Goal: Information Seeking & Learning: Learn about a topic

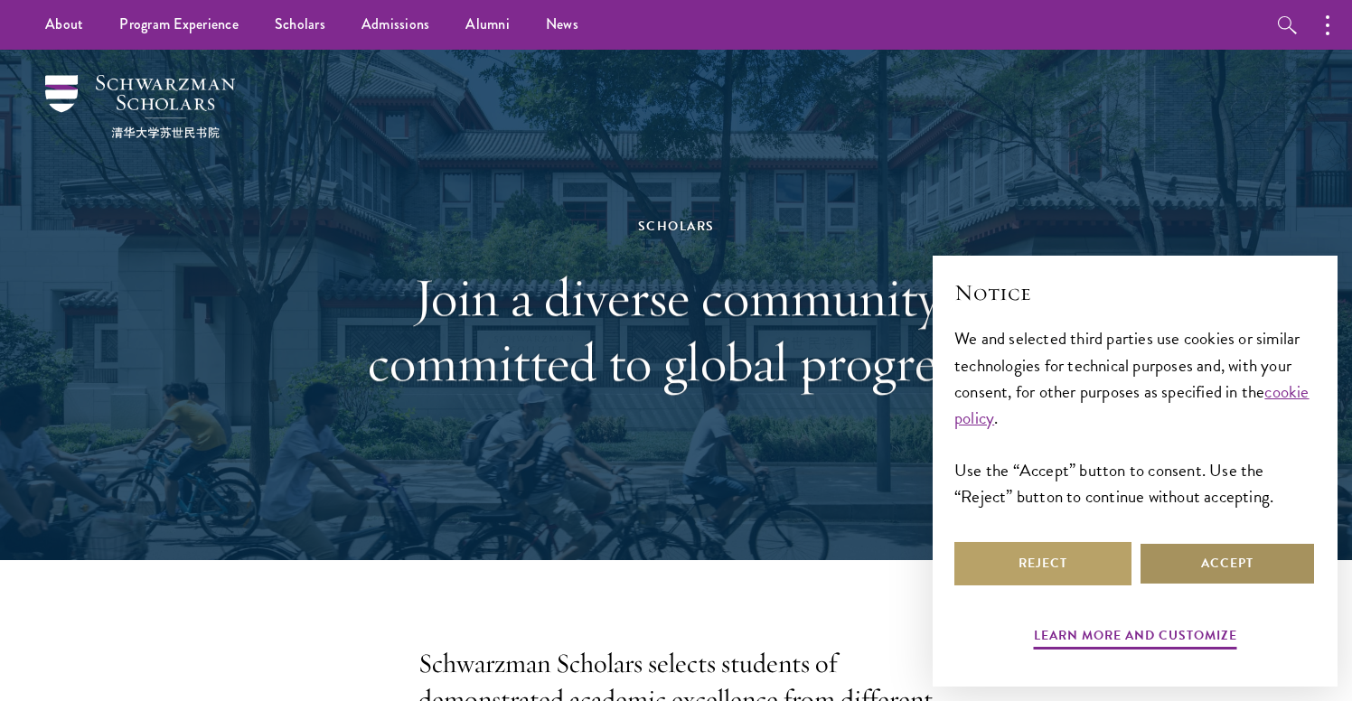
click at [1168, 556] on button "Accept" at bounding box center [1227, 563] width 177 height 43
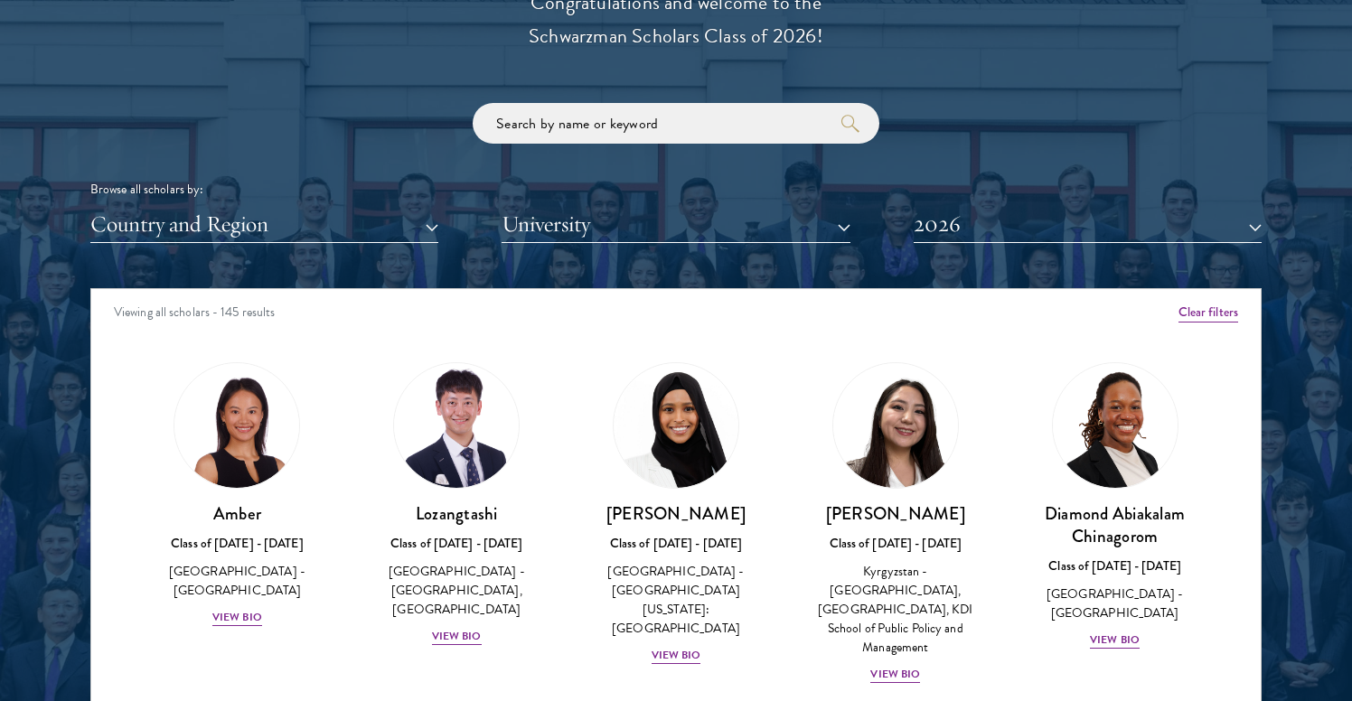
scroll to position [2133, 0]
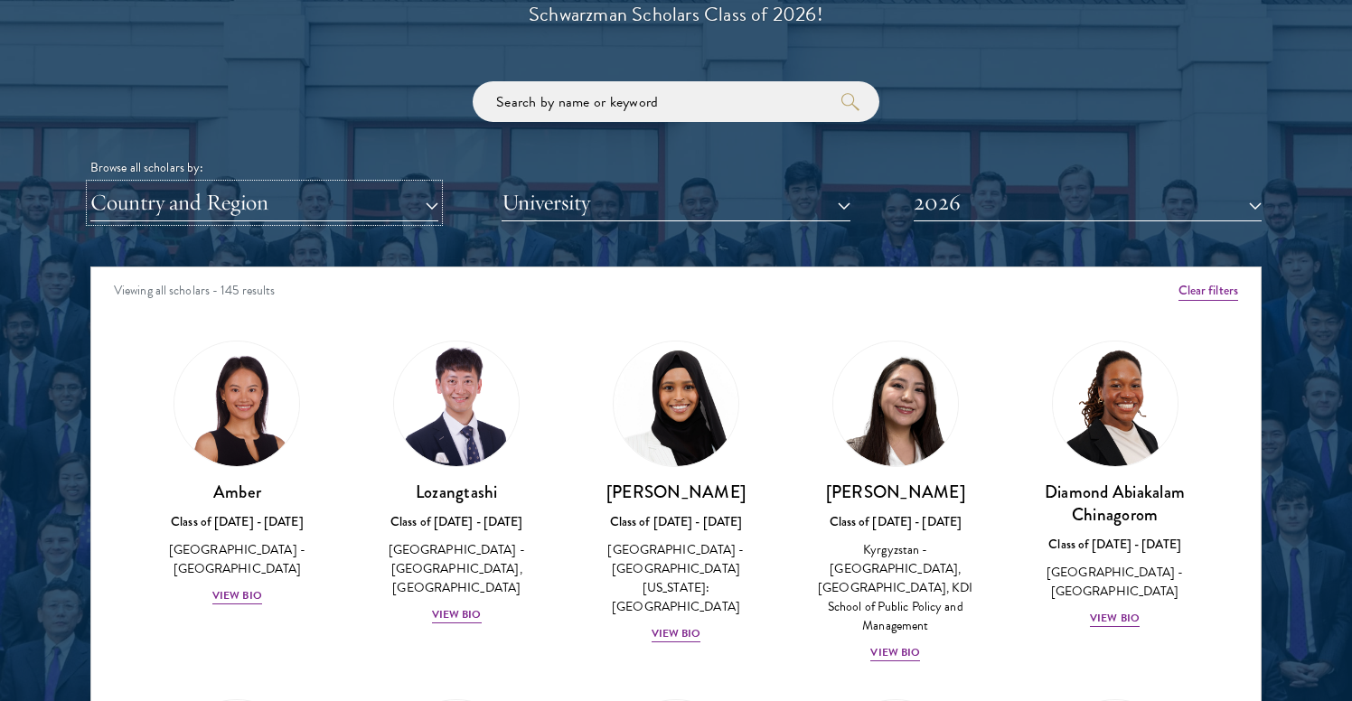
click at [418, 205] on button "Country and Region" at bounding box center [264, 202] width 348 height 37
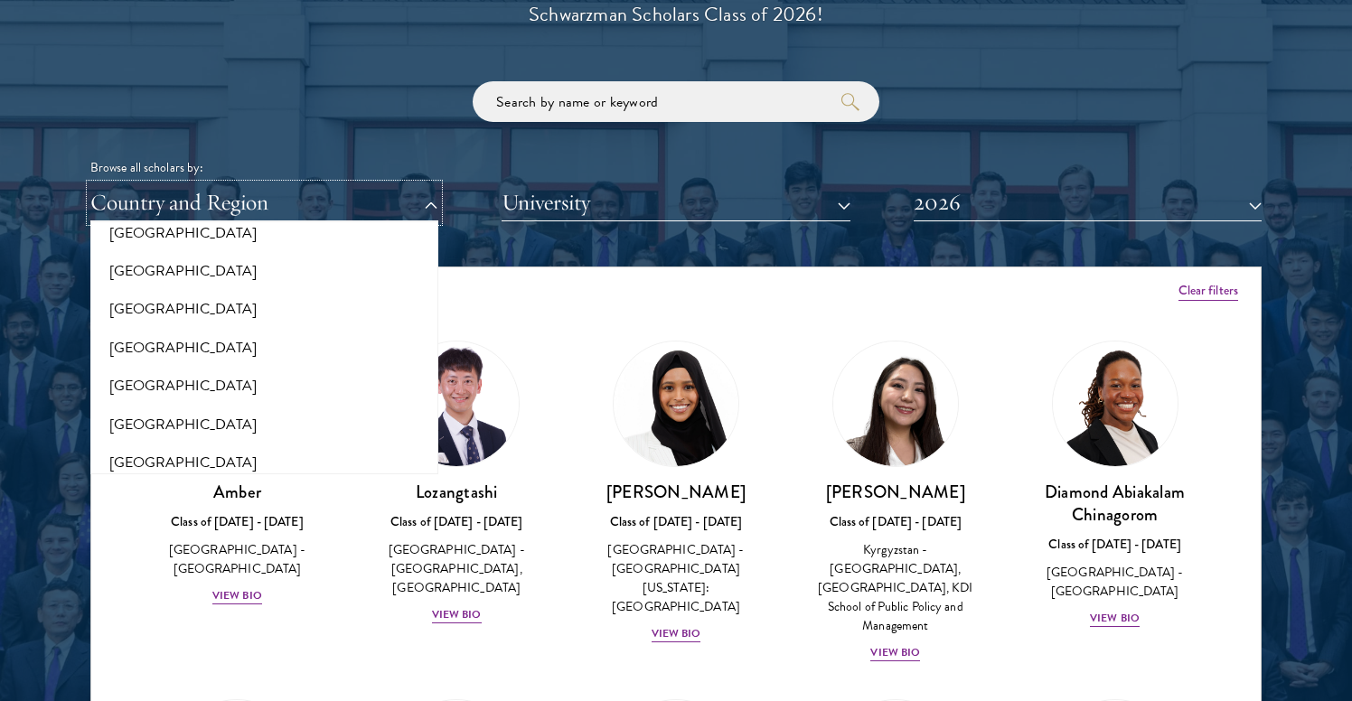
scroll to position [2626, 0]
click at [143, 279] on button "[GEOGRAPHIC_DATA]" at bounding box center [264, 273] width 337 height 38
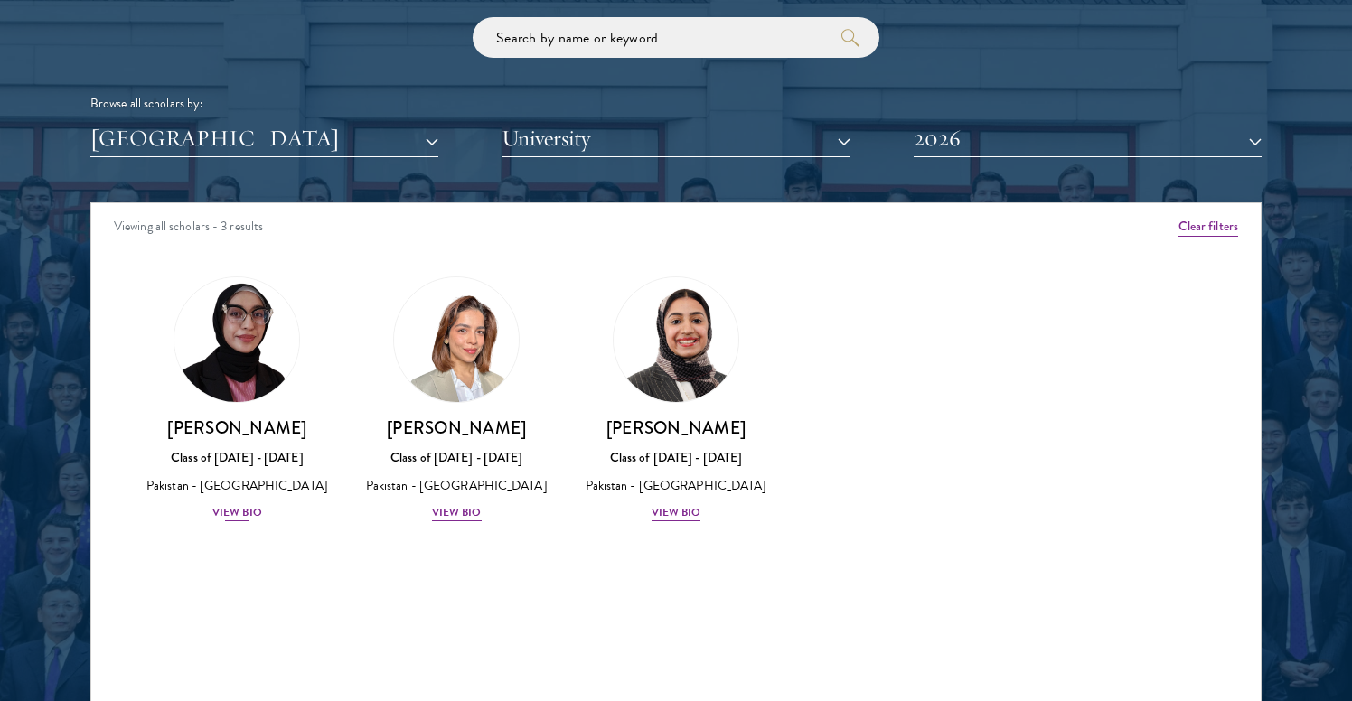
scroll to position [2201, 0]
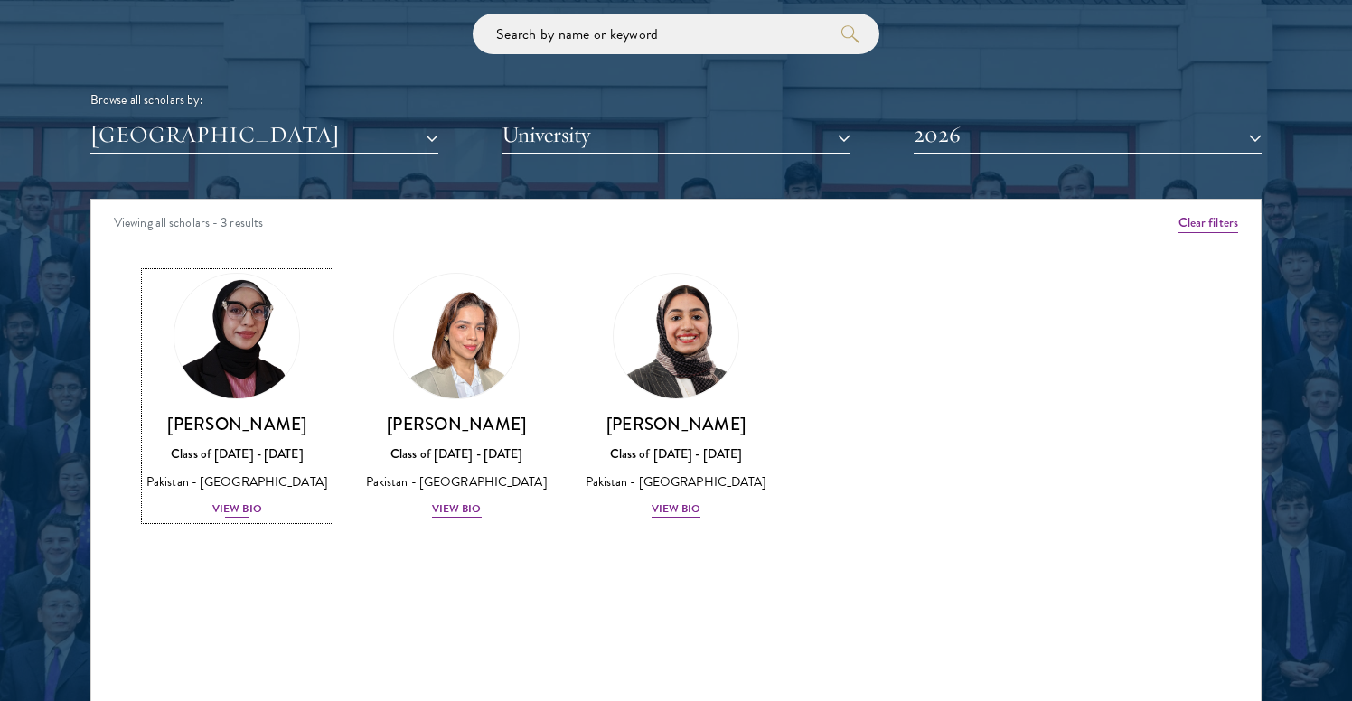
click at [242, 426] on h3 "[PERSON_NAME]" at bounding box center [237, 424] width 183 height 23
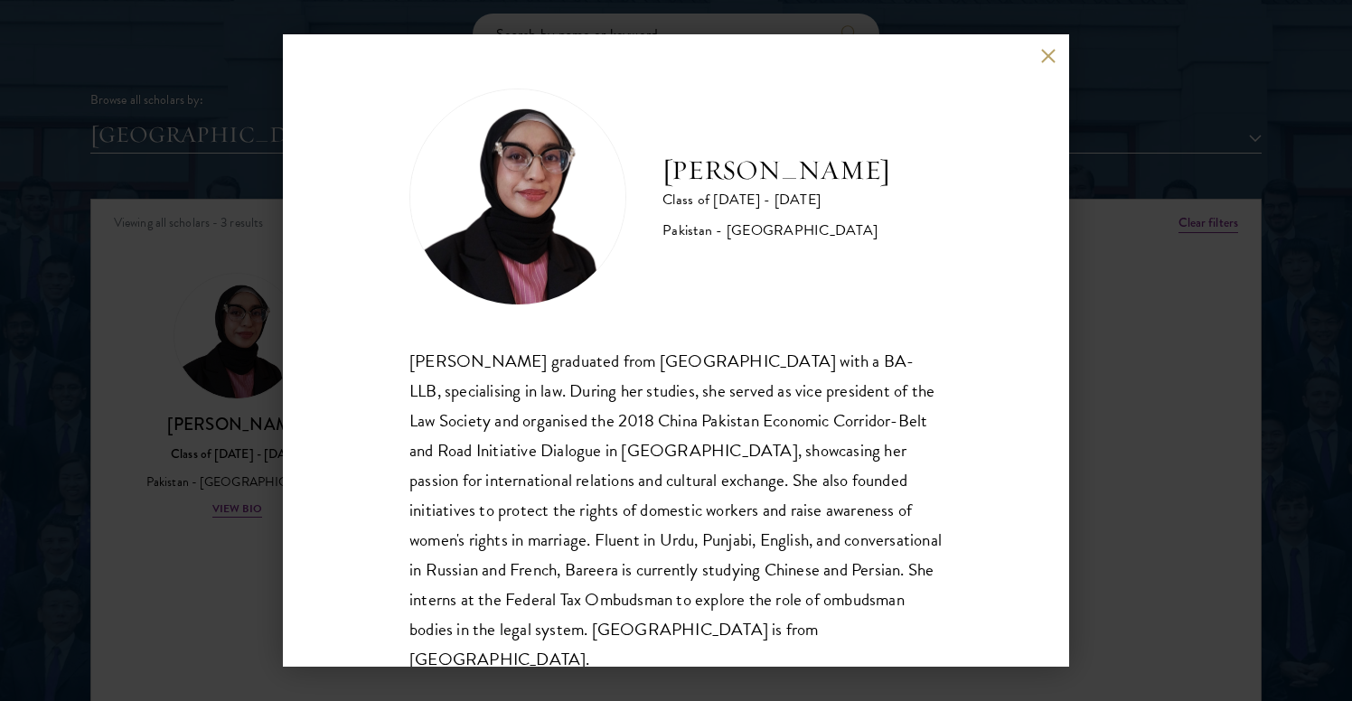
click at [1043, 55] on button at bounding box center [1047, 55] width 15 height 15
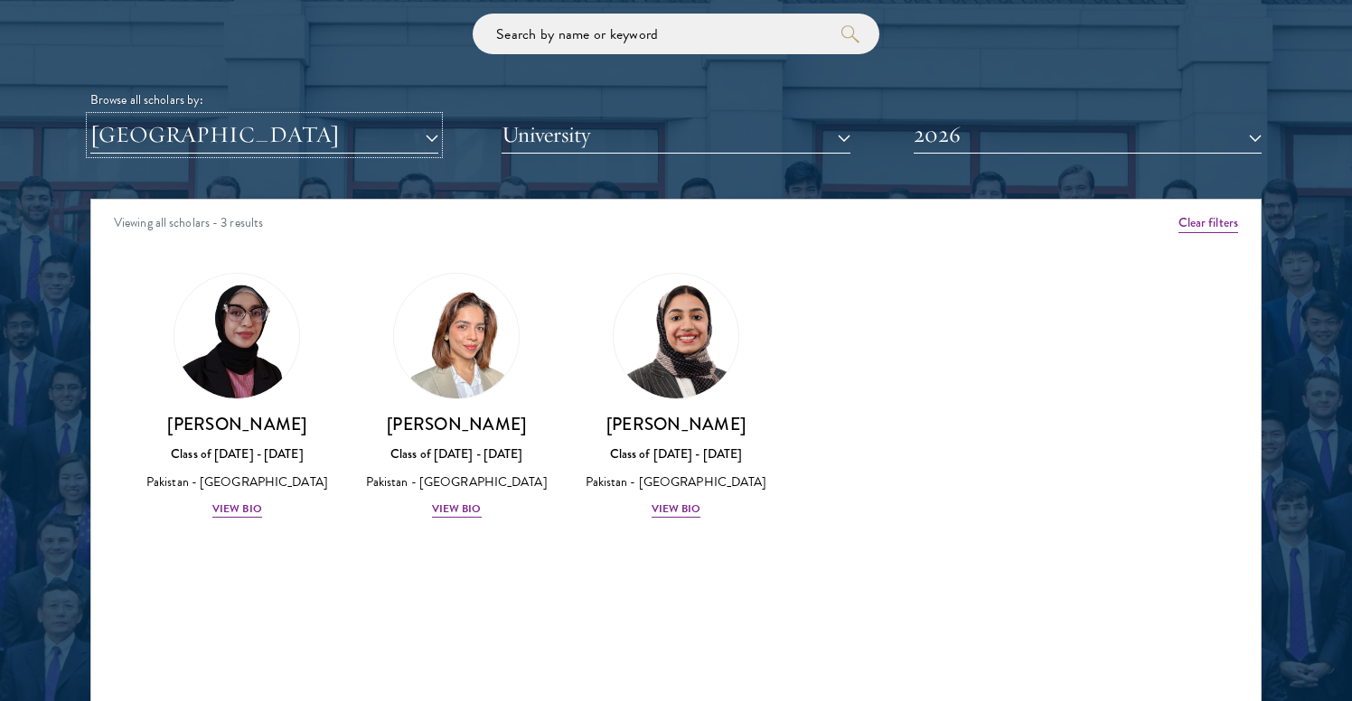
click at [432, 137] on button "[GEOGRAPHIC_DATA]" at bounding box center [264, 135] width 348 height 37
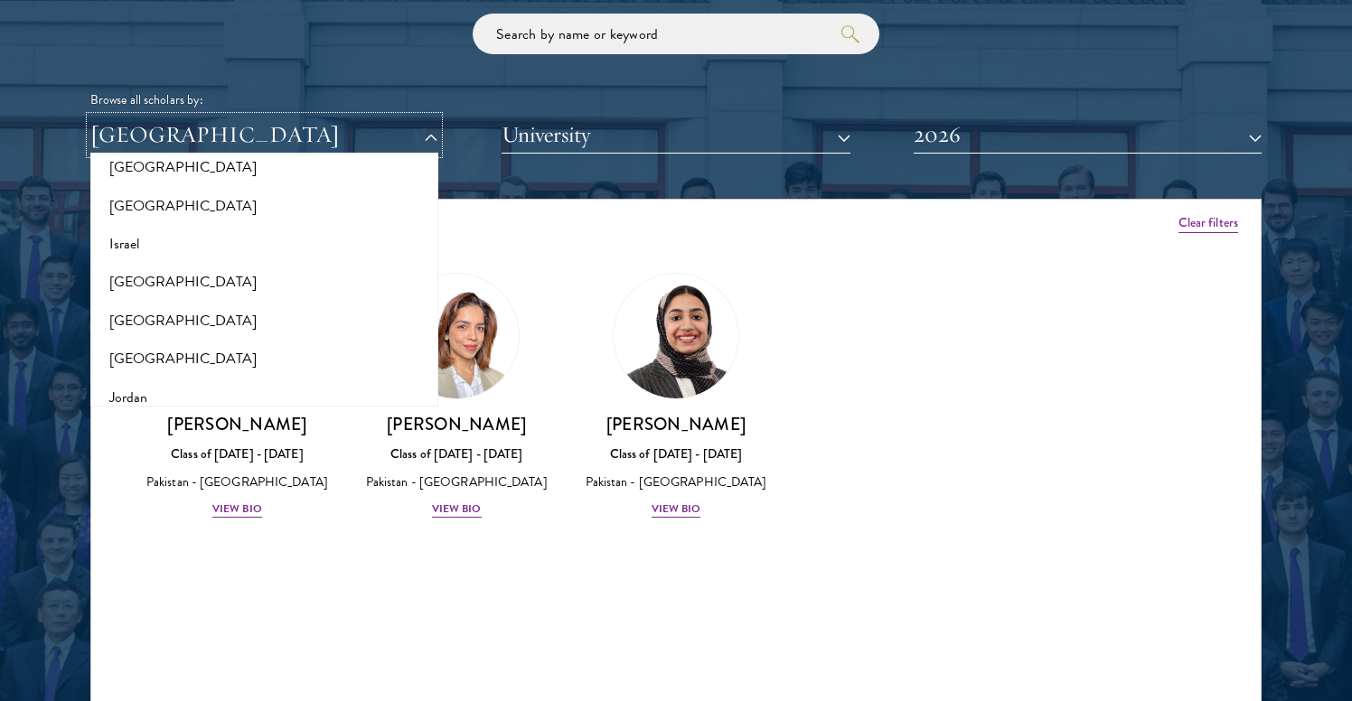
scroll to position [1501, 0]
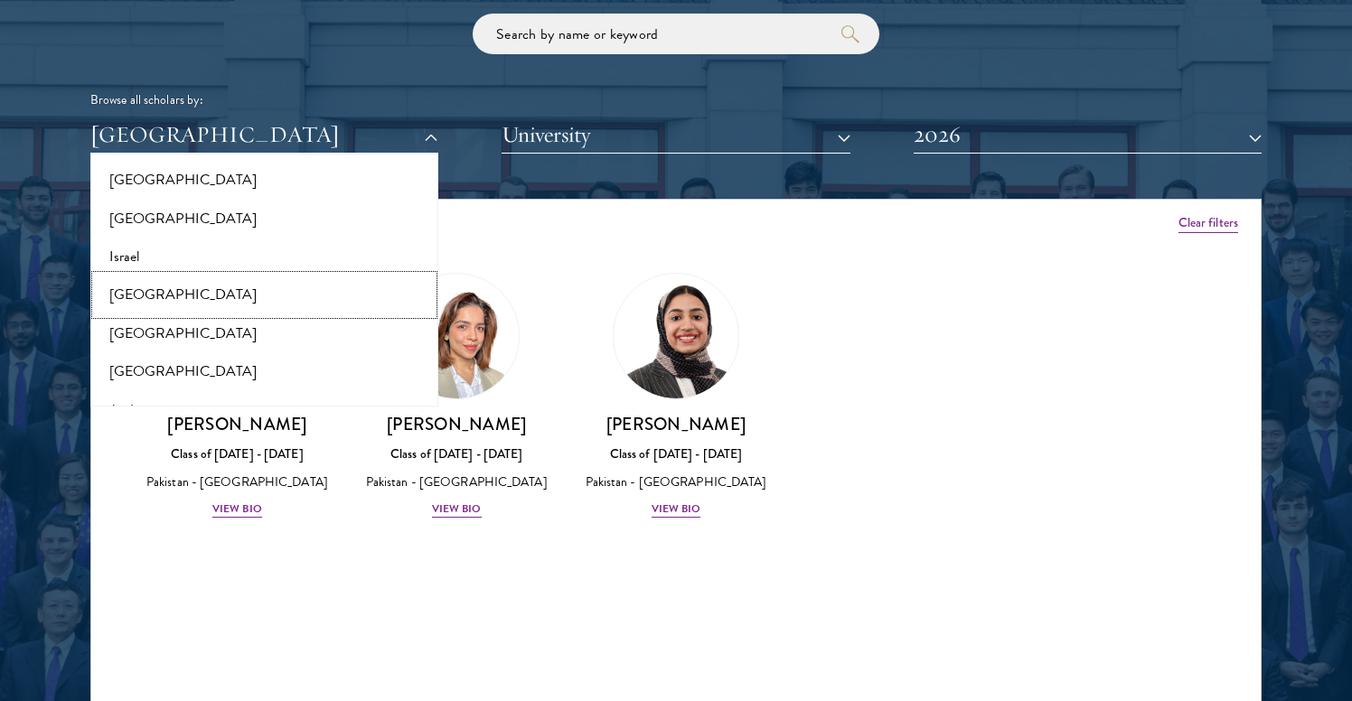
click at [164, 296] on button "[GEOGRAPHIC_DATA]" at bounding box center [264, 295] width 337 height 38
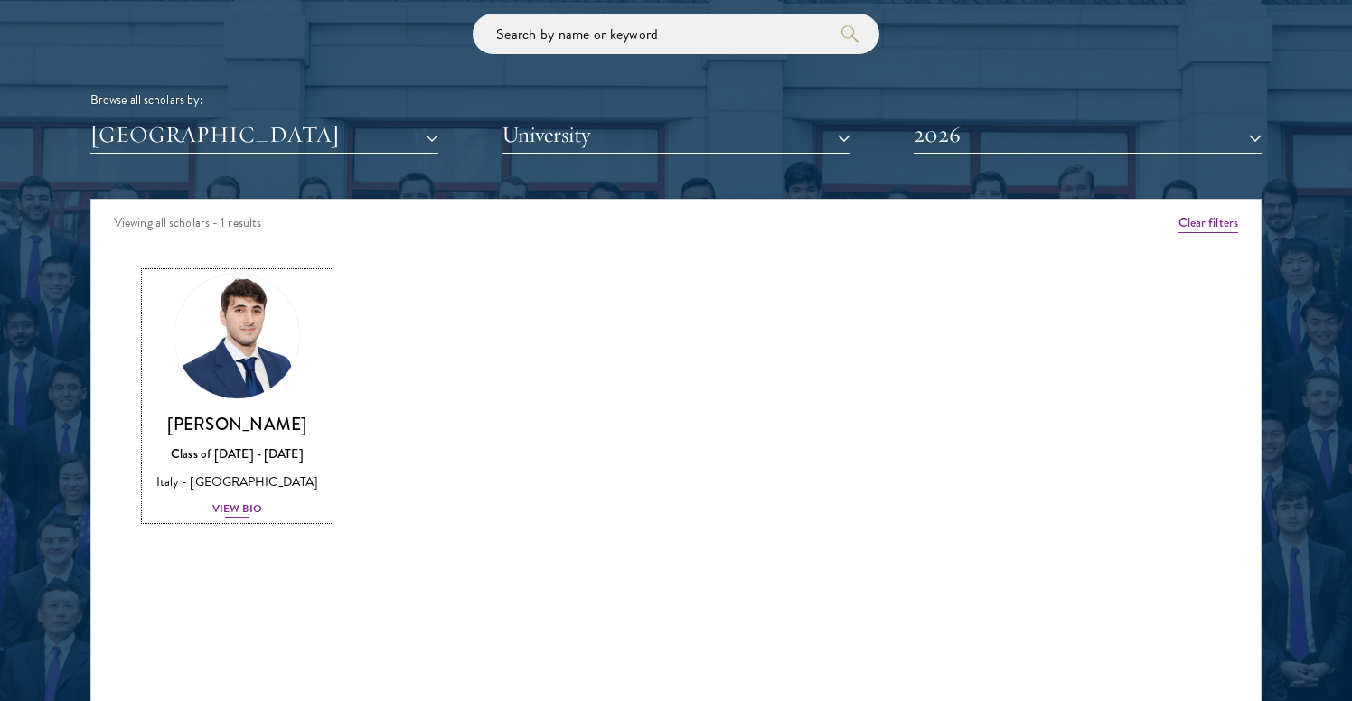
click at [251, 337] on img at bounding box center [236, 336] width 137 height 137
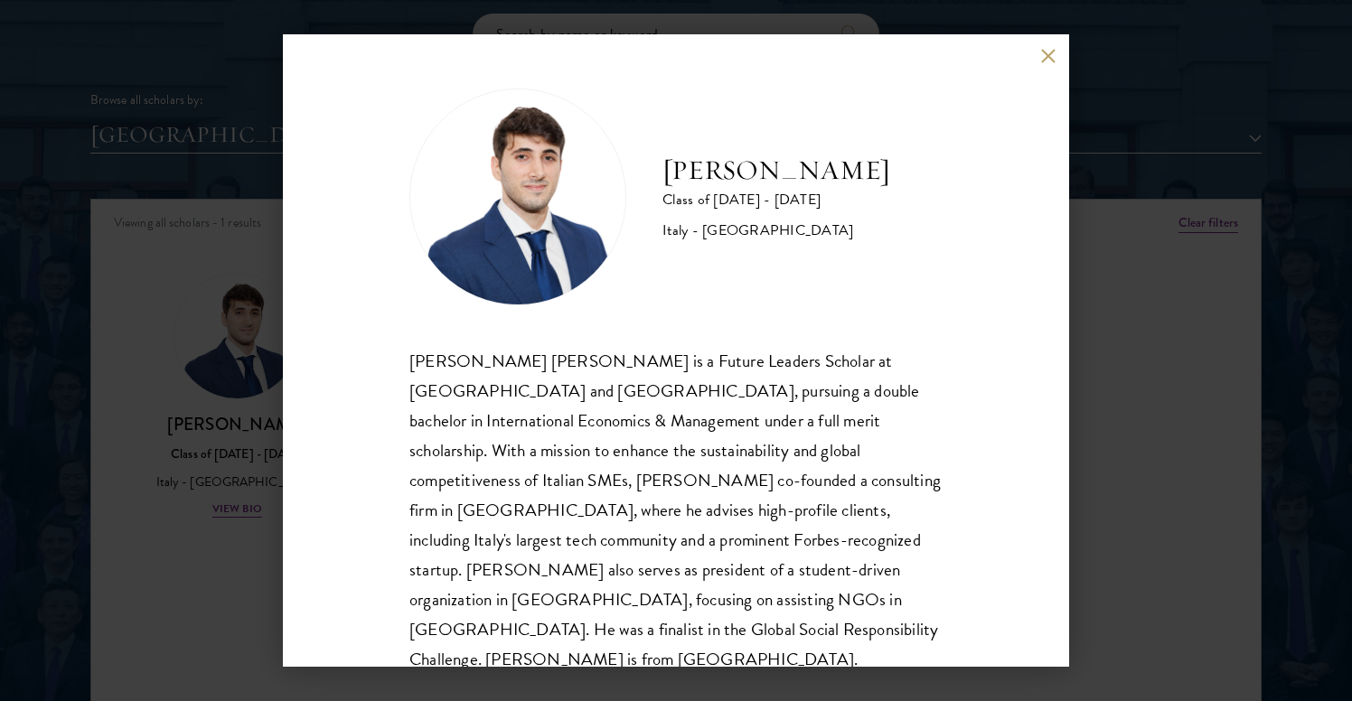
click at [1047, 61] on button at bounding box center [1047, 55] width 15 height 15
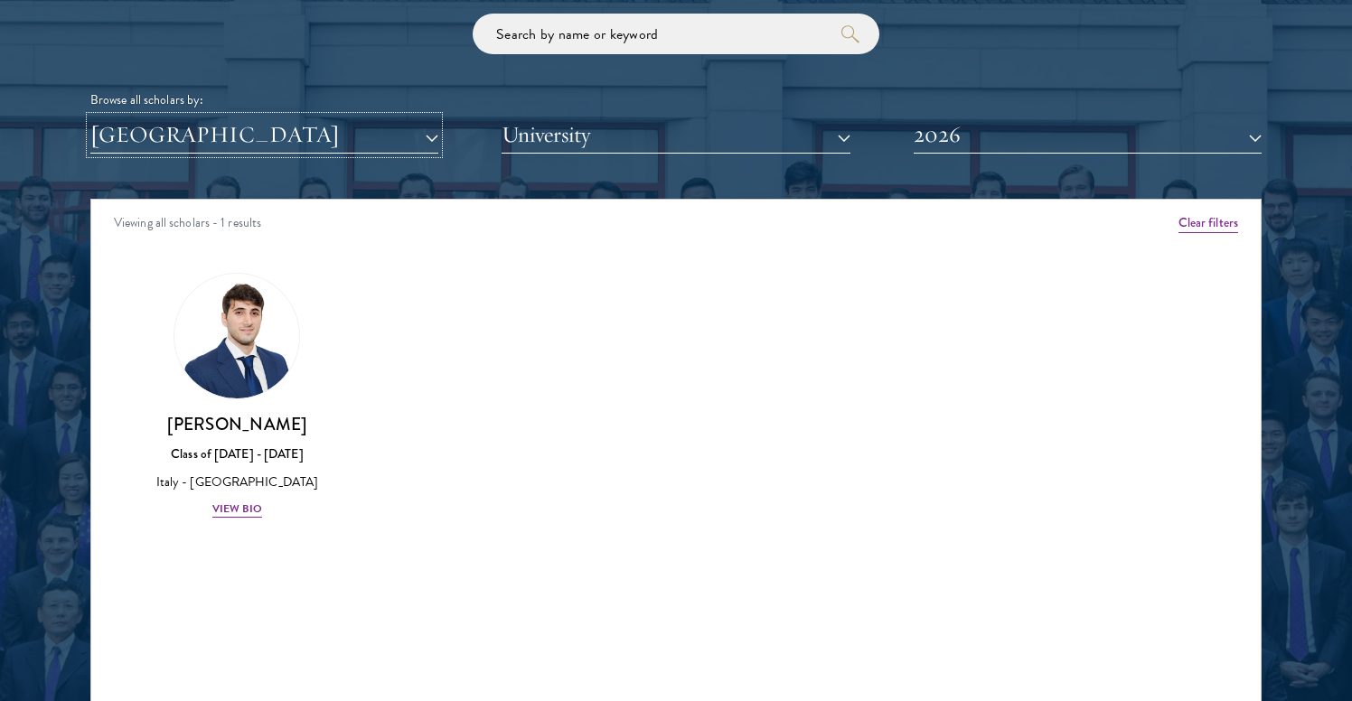
click at [434, 141] on button "[GEOGRAPHIC_DATA]" at bounding box center [264, 135] width 348 height 37
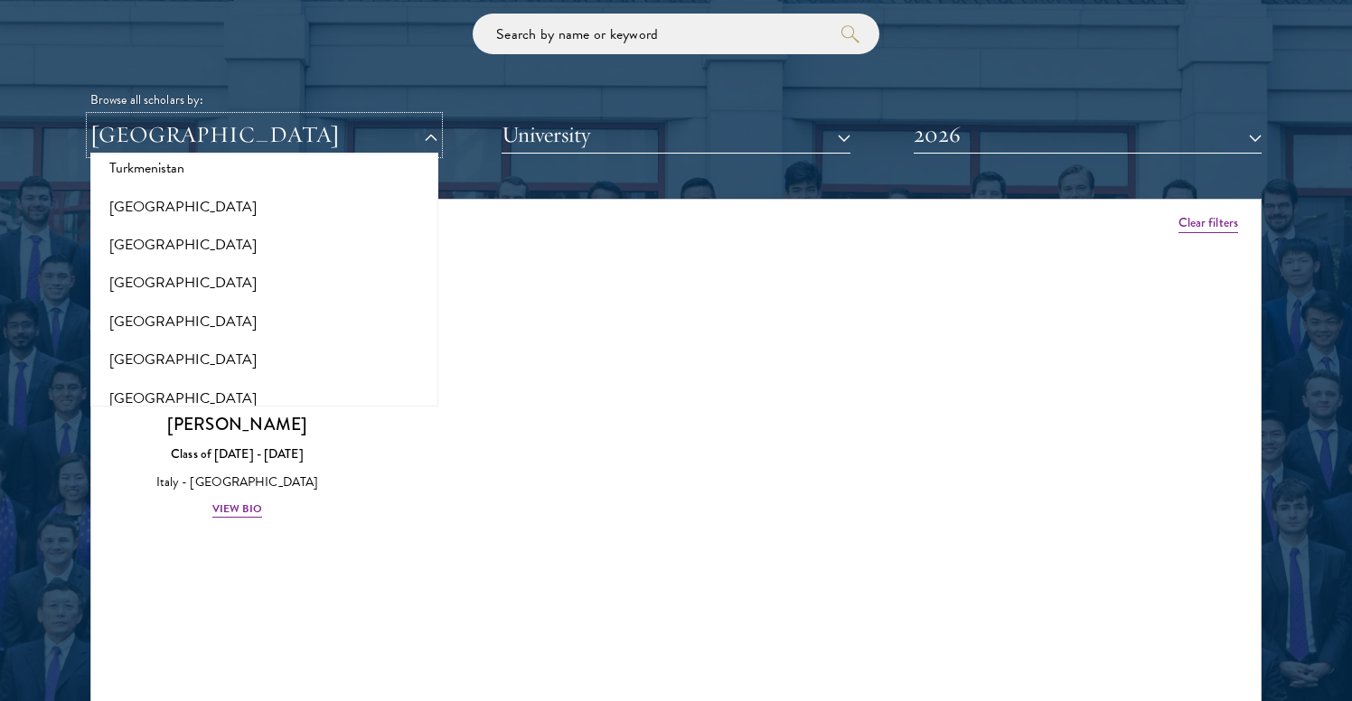
scroll to position [3677, 0]
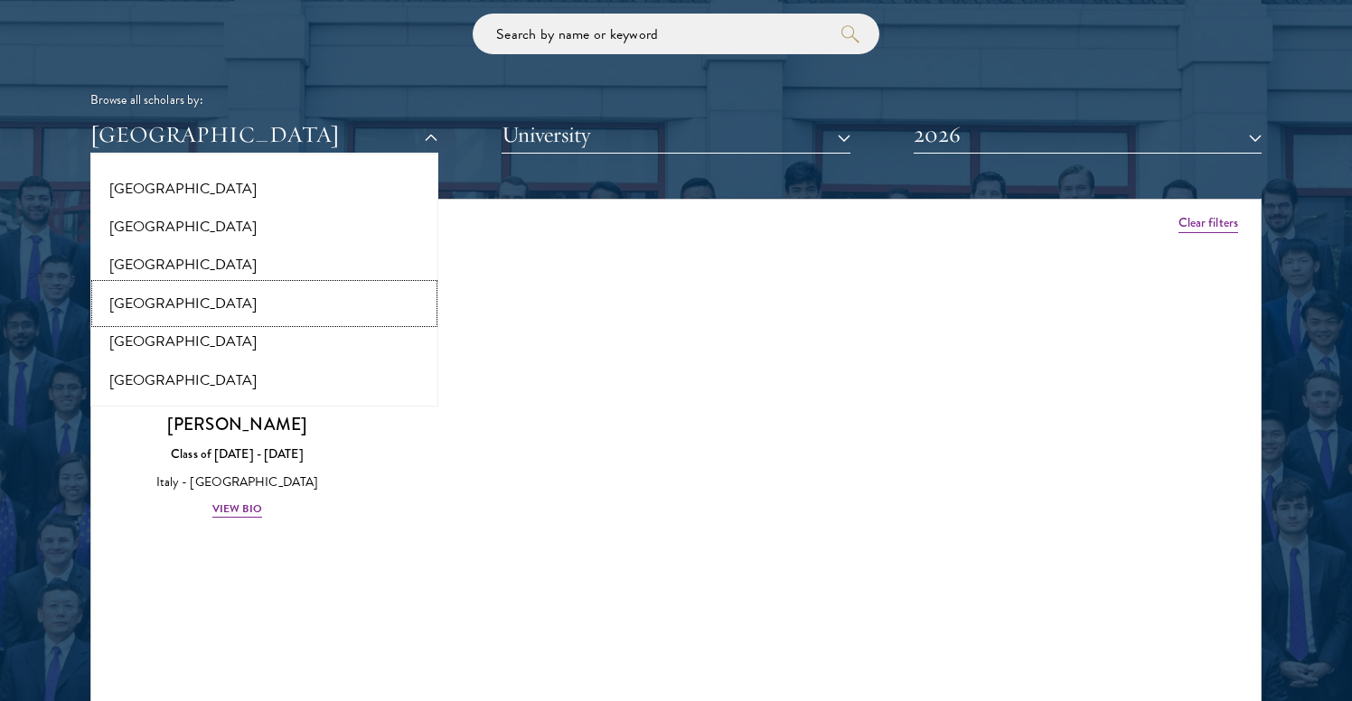
click at [267, 301] on button "[GEOGRAPHIC_DATA]" at bounding box center [264, 304] width 337 height 38
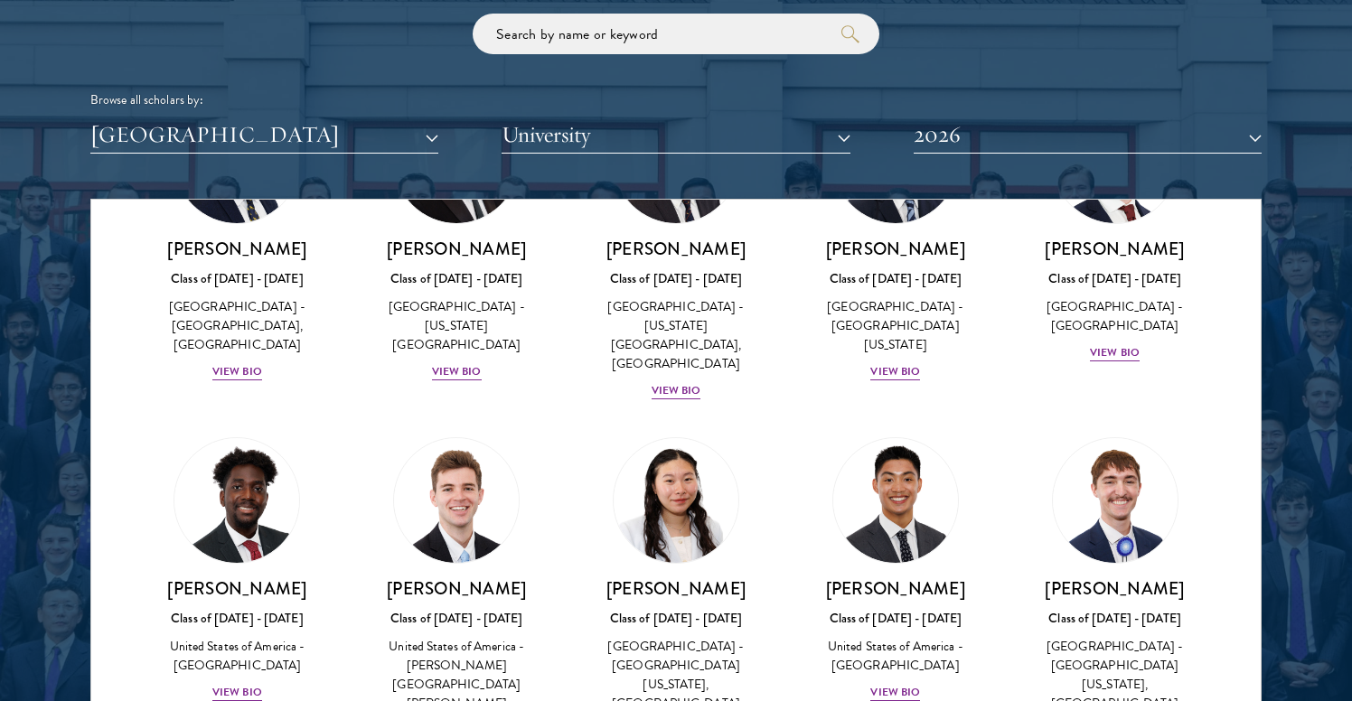
scroll to position [3382, 0]
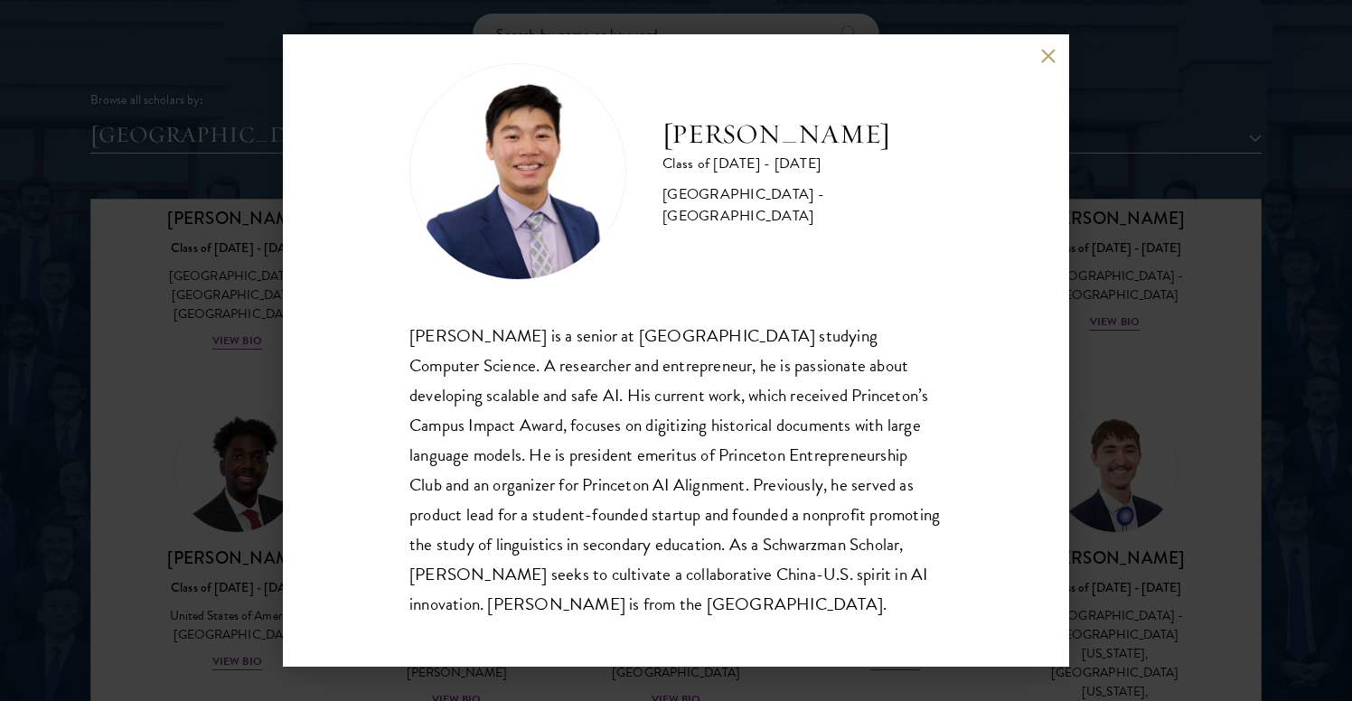
scroll to position [32, 0]
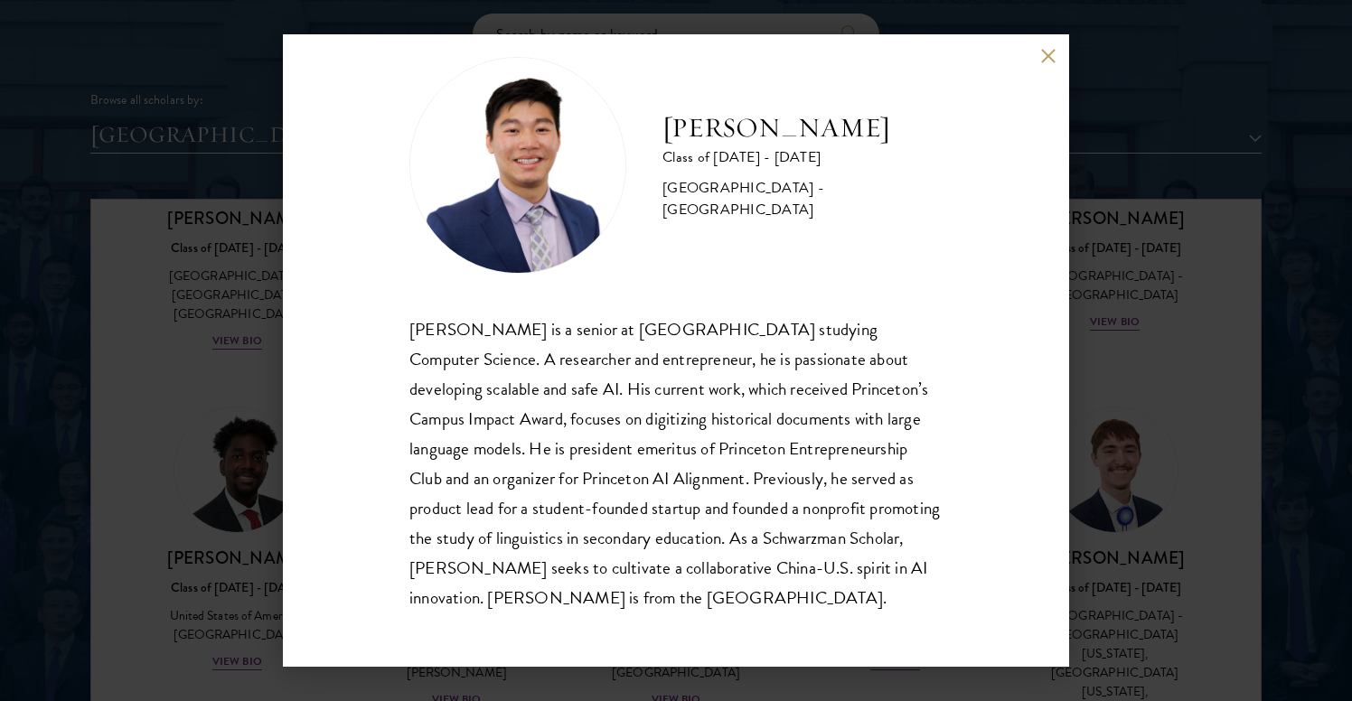
click at [1050, 54] on button at bounding box center [1047, 55] width 15 height 15
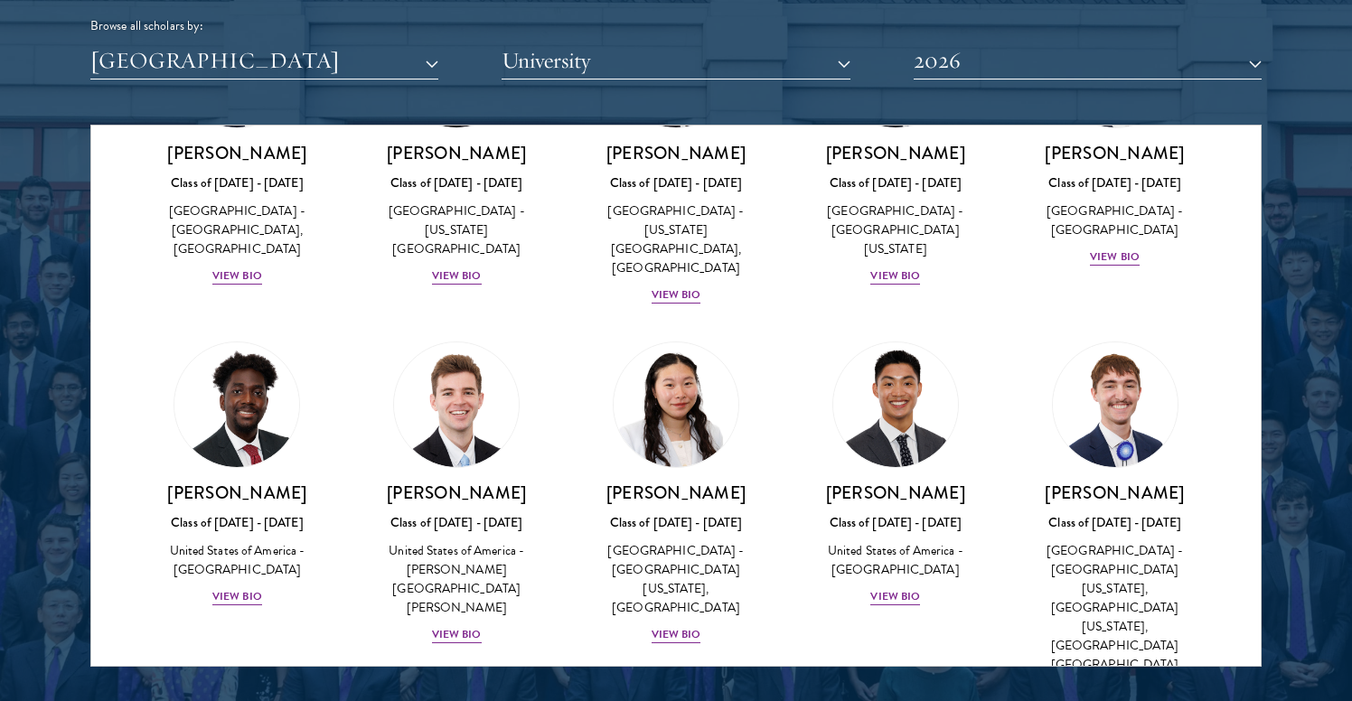
scroll to position [3382, 0]
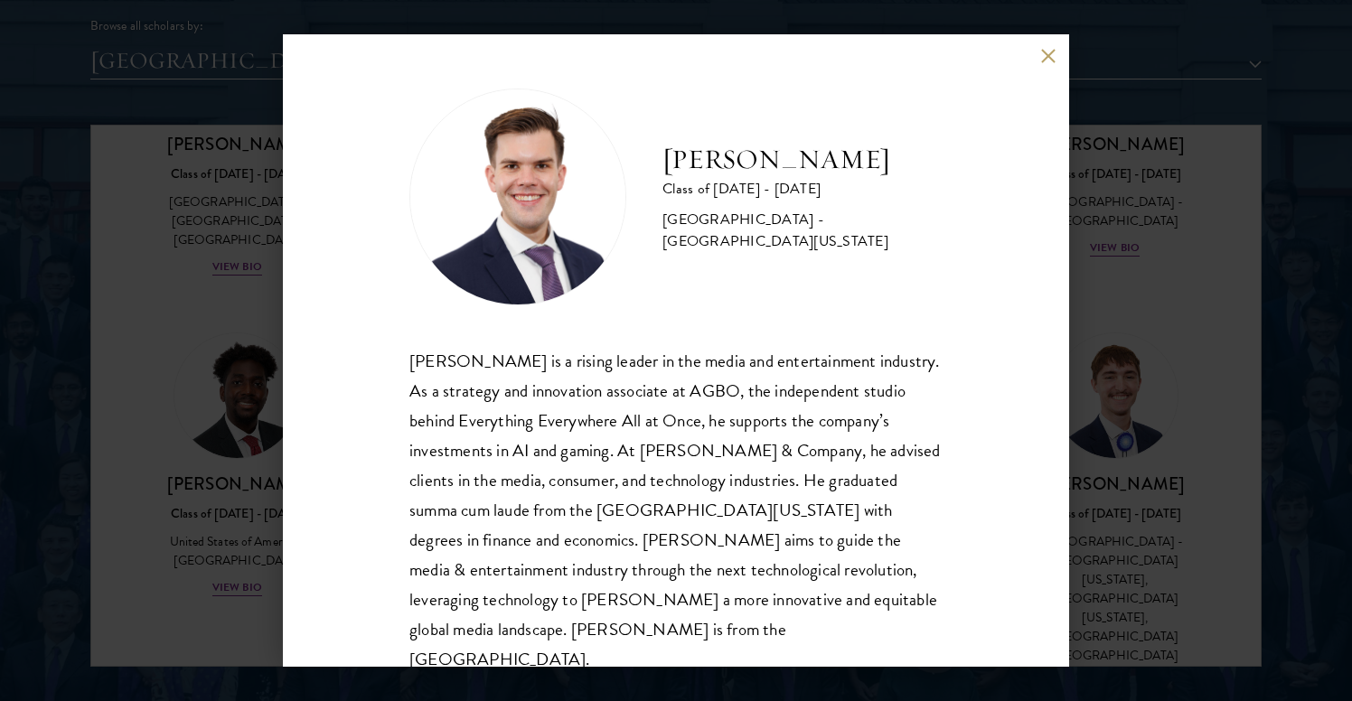
click at [1046, 65] on div "[PERSON_NAME] Class of [DATE] - [DATE] [GEOGRAPHIC_DATA] - [GEOGRAPHIC_DATA][US…" at bounding box center [676, 350] width 786 height 633
click at [1047, 53] on button at bounding box center [1047, 55] width 15 height 15
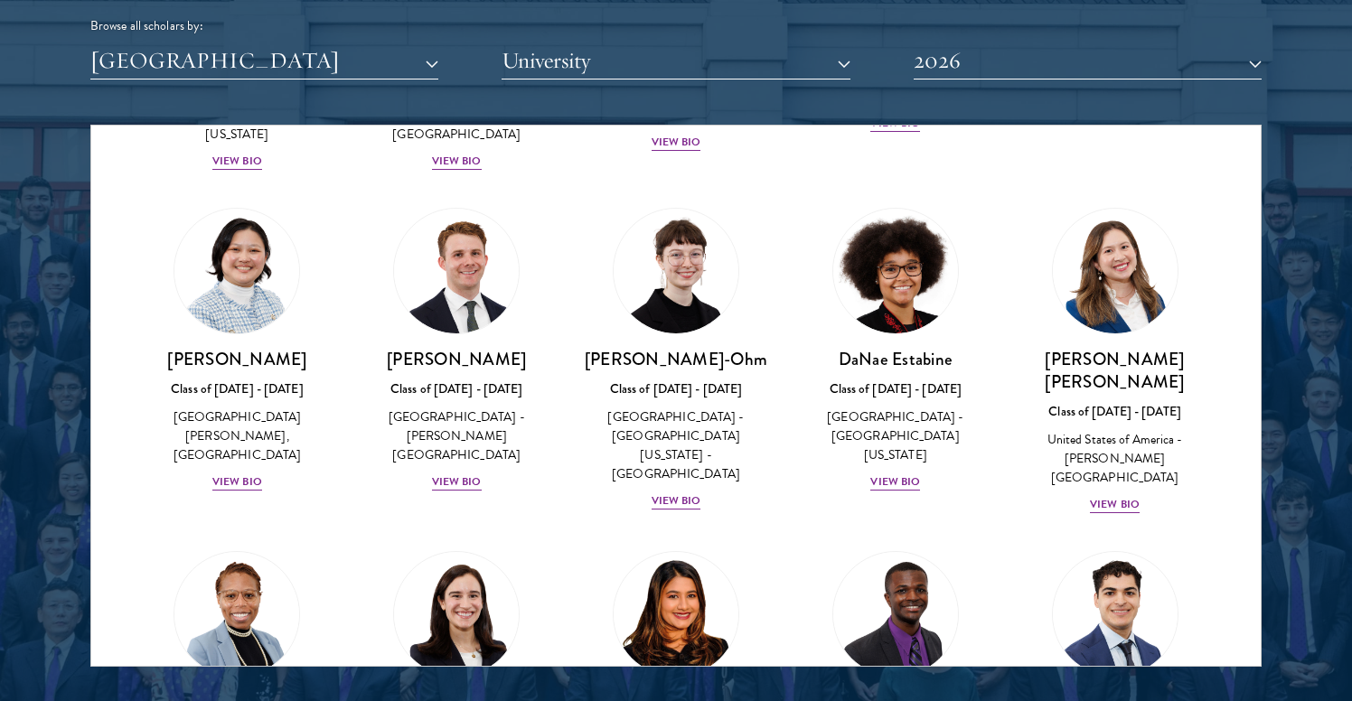
scroll to position [614, 0]
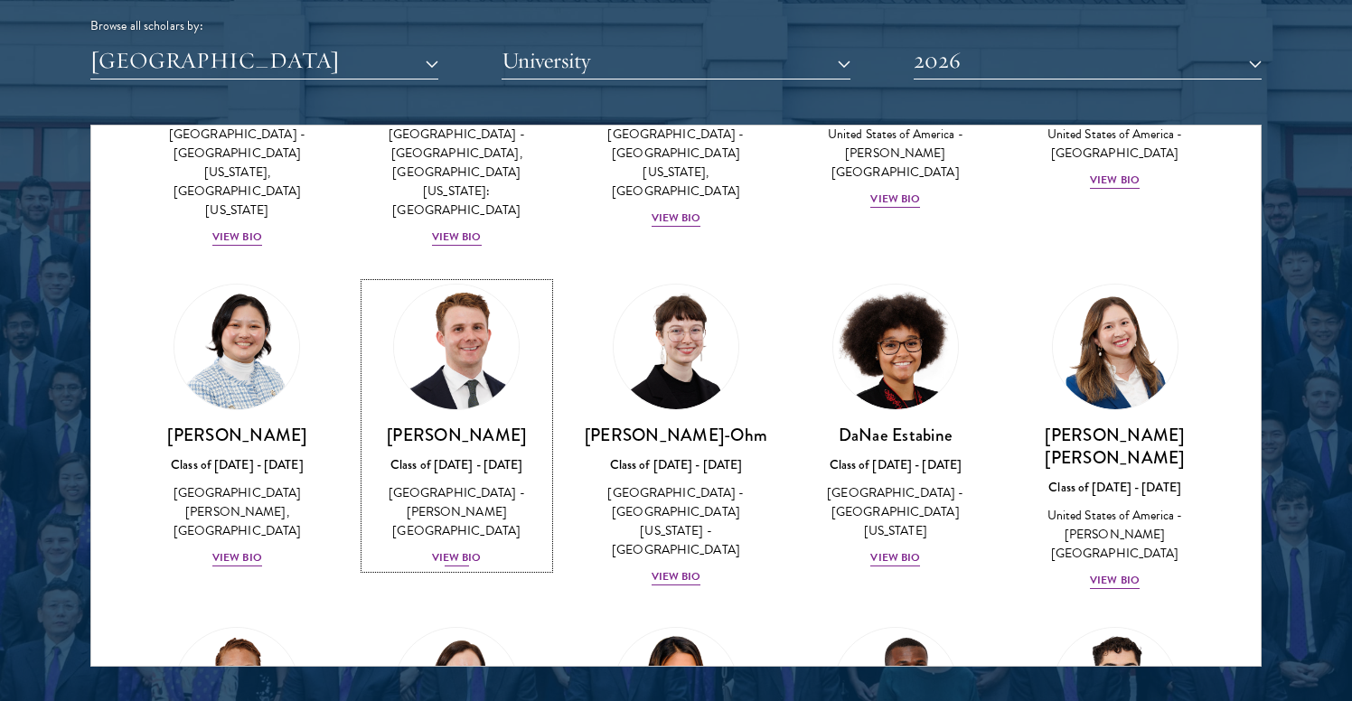
click at [474, 424] on h3 "[PERSON_NAME]" at bounding box center [456, 435] width 183 height 23
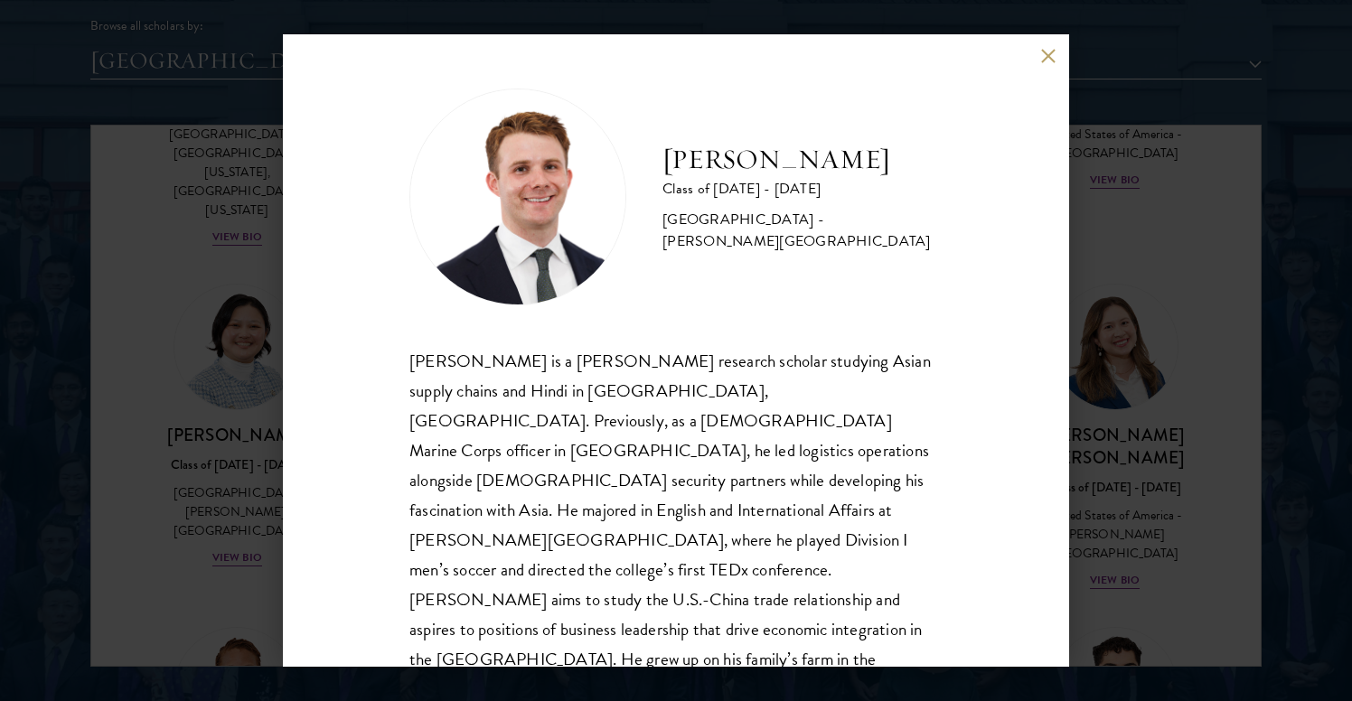
scroll to position [2, 0]
click at [1051, 57] on button at bounding box center [1047, 55] width 15 height 15
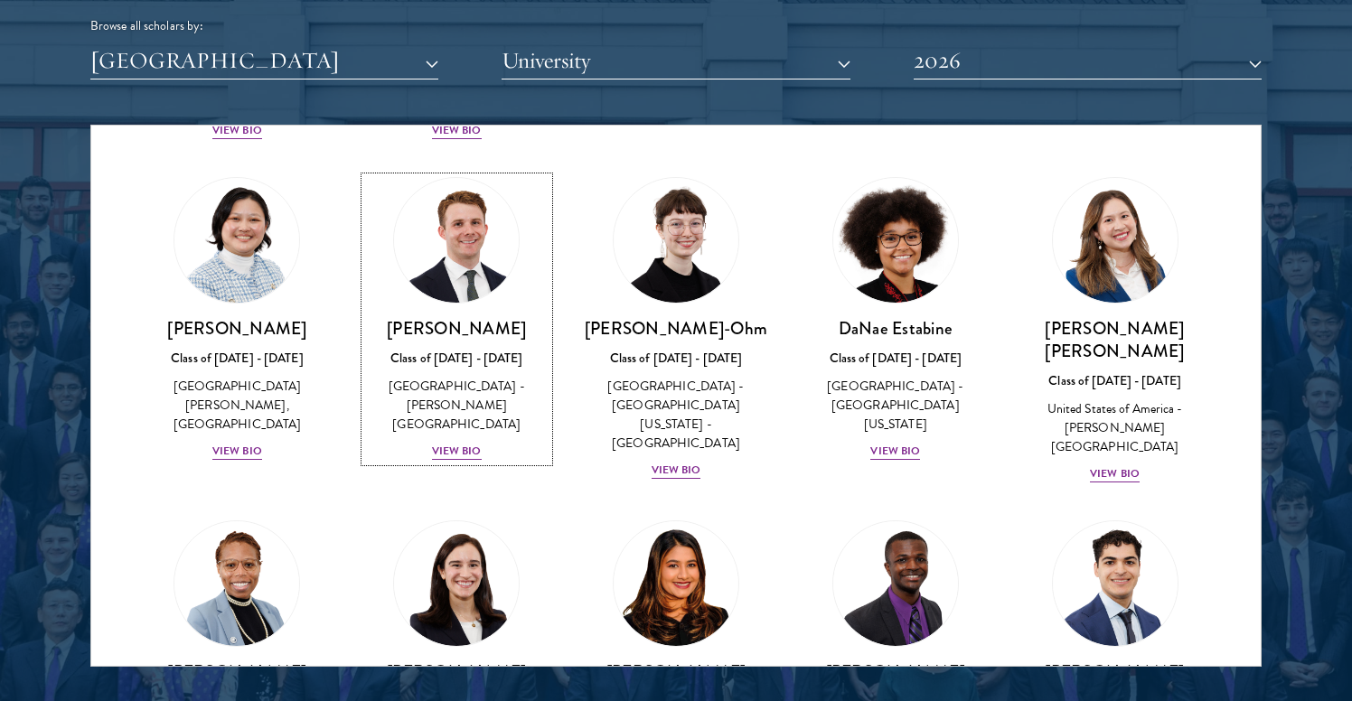
scroll to position [722, 0]
